Goal: Task Accomplishment & Management: Manage account settings

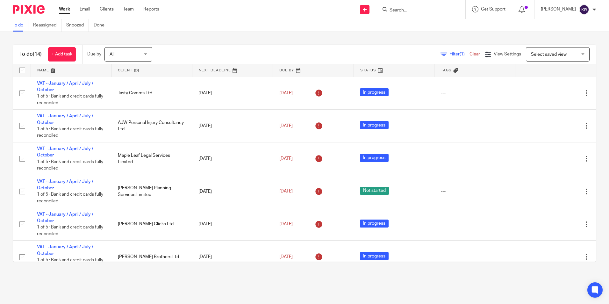
click at [146, 53] on div "All All" at bounding box center [128, 54] width 48 height 14
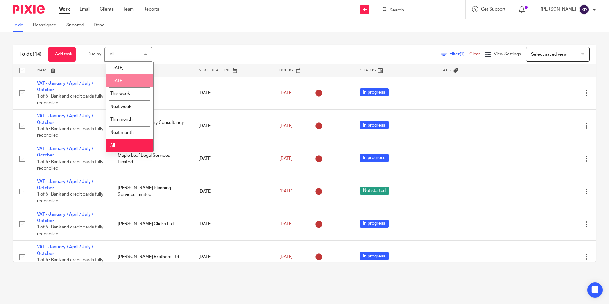
click at [133, 77] on li "[DATE]" at bounding box center [129, 80] width 47 height 13
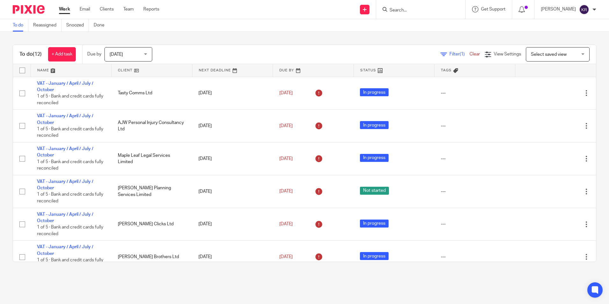
click at [146, 55] on div "[DATE] [DATE]" at bounding box center [128, 54] width 48 height 14
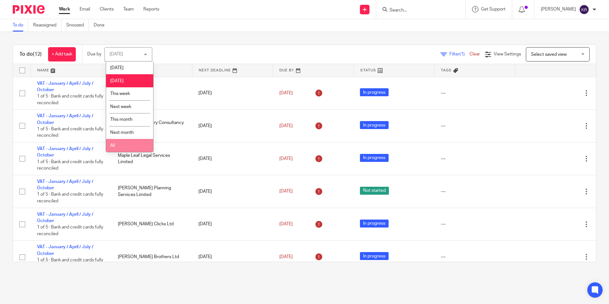
click at [132, 144] on li "All" at bounding box center [129, 145] width 47 height 13
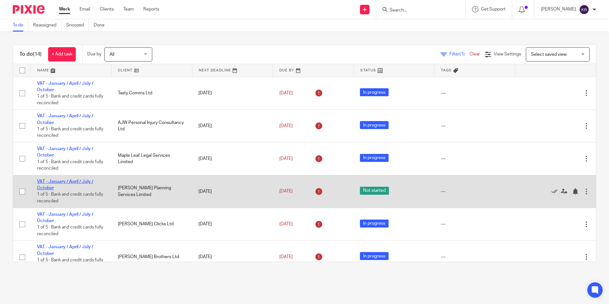
click at [81, 182] on link "VAT - January / April / July / October" at bounding box center [65, 184] width 56 height 11
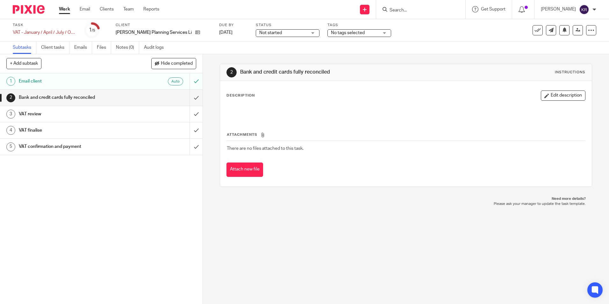
click at [263, 32] on span "Not started" at bounding box center [283, 33] width 48 height 7
click at [266, 57] on li "In progress" at bounding box center [262, 56] width 63 height 13
click at [62, 10] on link "Work" at bounding box center [64, 9] width 11 height 6
